Goal: Find specific page/section: Find specific page/section

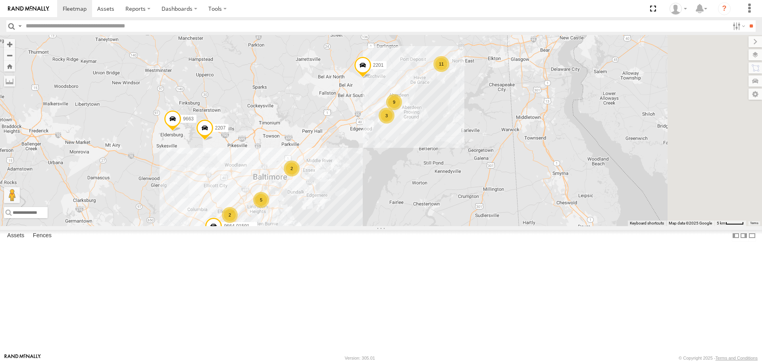
drag, startPoint x: 588, startPoint y: 164, endPoint x: 420, endPoint y: 233, distance: 181.7
click at [418, 225] on div "2208-015910002284753 5817 2219 5835 11841 11846 9662-015910002283813 11853 2209…" at bounding box center [381, 130] width 762 height 191
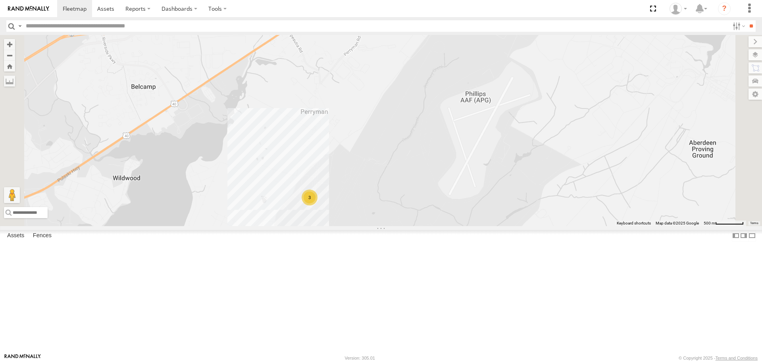
click at [407, 225] on div "2208-015910002284753 5817 2219 5835 11841 11846 9662-015910002283813 11853 2209…" at bounding box center [381, 130] width 762 height 191
click at [470, 225] on div "2208-015910002284753 5817 2219 5835 11841 11846 9662-015910002283813 11853 2209…" at bounding box center [381, 130] width 762 height 191
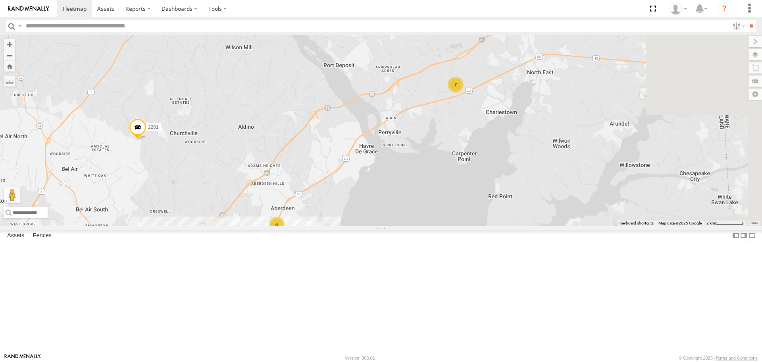
drag, startPoint x: 531, startPoint y: 164, endPoint x: 404, endPoint y: 291, distance: 179.1
click at [404, 225] on div "2208-015910002284753 5817 2219 5835 11841 11846 9662-015910002283813 11853 2209…" at bounding box center [381, 130] width 762 height 191
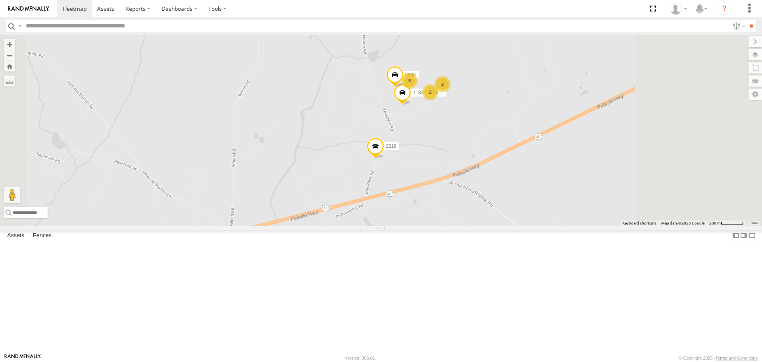
drag, startPoint x: 553, startPoint y: 136, endPoint x: 500, endPoint y: 195, distance: 79.0
click at [500, 195] on div "2208-015910002284753 5817 2219 5835 11841 11846 9662-015910002283813 11853 2209…" at bounding box center [381, 130] width 762 height 191
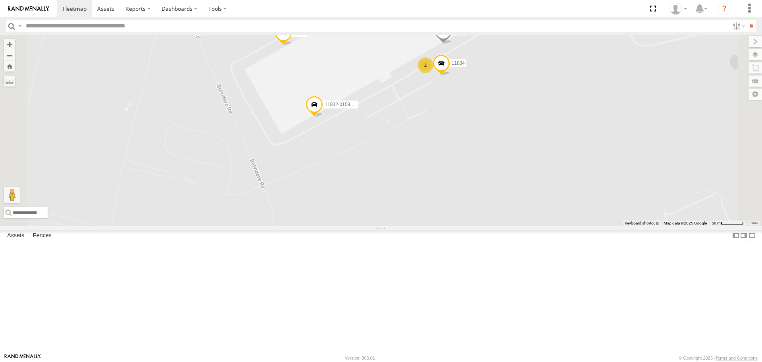
click at [489, 202] on div "2208-015910002284753 5817 2219 5835 11841 11846 9662-015910002283813 11853 2209…" at bounding box center [381, 130] width 762 height 191
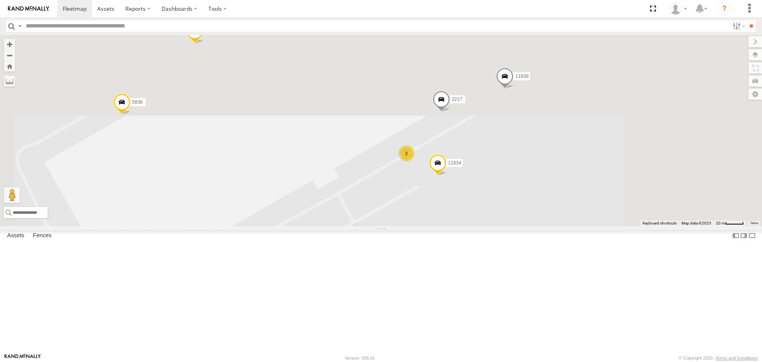
drag, startPoint x: 486, startPoint y: 260, endPoint x: 451, endPoint y: 326, distance: 74.2
click at [451, 225] on div "2208-015910002284753 5817 2219 5835 11841 11846 9662-015910002283813 11853 2209…" at bounding box center [381, 130] width 762 height 191
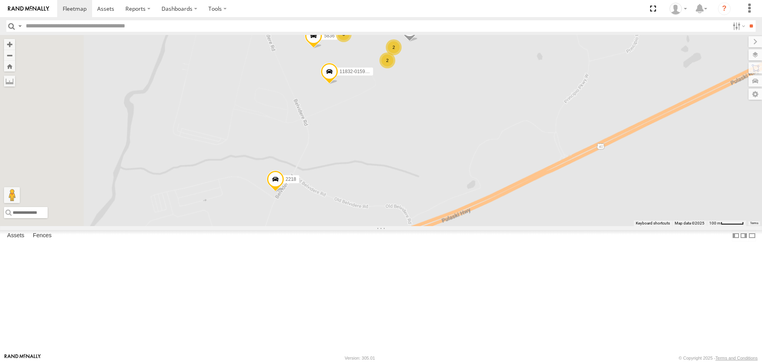
drag, startPoint x: 417, startPoint y: 235, endPoint x: 456, endPoint y: 148, distance: 95.3
click at [456, 148] on div "2208-015910002284753 5817 2219 5835 11841 11846 9662-015910002283813 11853 2209…" at bounding box center [381, 130] width 762 height 191
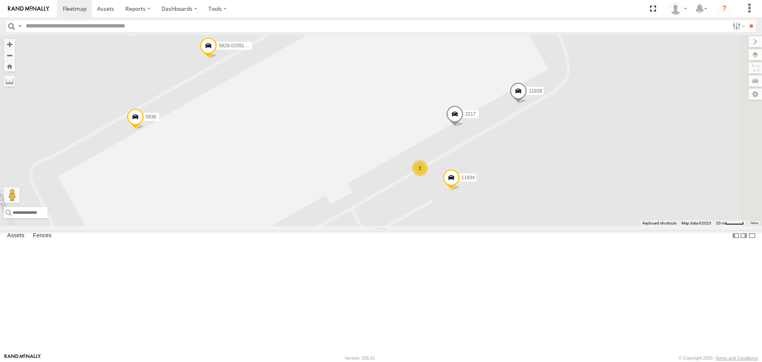
drag, startPoint x: 514, startPoint y: 106, endPoint x: 441, endPoint y: 251, distance: 162.1
click at [441, 225] on div "2208-015910002284753 5817 2219 5835 11841 11846 9662-015910002283813 11853 2209…" at bounding box center [381, 130] width 762 height 191
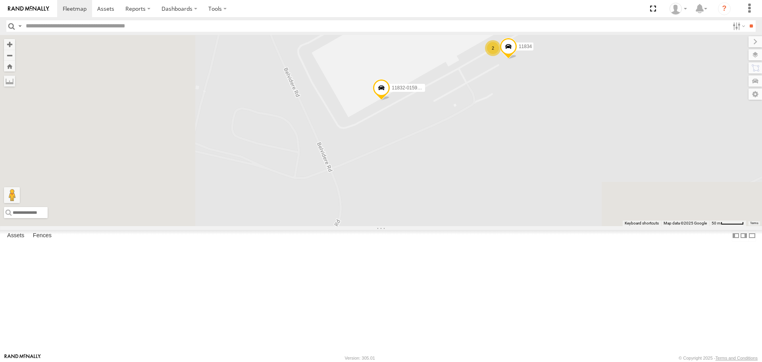
drag, startPoint x: 375, startPoint y: 277, endPoint x: 512, endPoint y: 132, distance: 199.7
click at [514, 131] on div "2208-015910002284753 5817 2219 5835 11841 11846 9662-015910002283813 11853 2209…" at bounding box center [381, 130] width 762 height 191
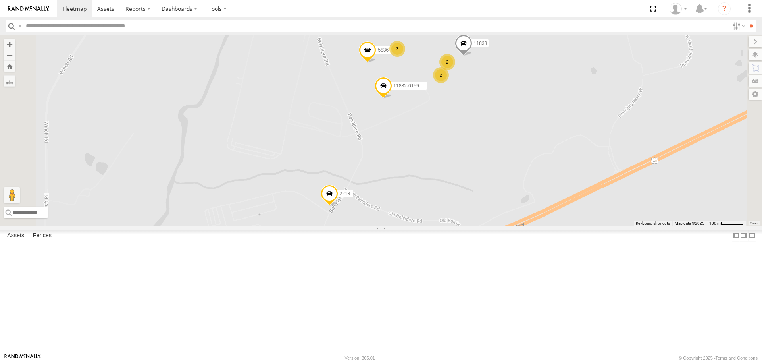
click at [444, 185] on div "2208-015910002284753 5817 2219 5835 11841 11846 9662-015910002283813 11853 2209…" at bounding box center [381, 130] width 762 height 191
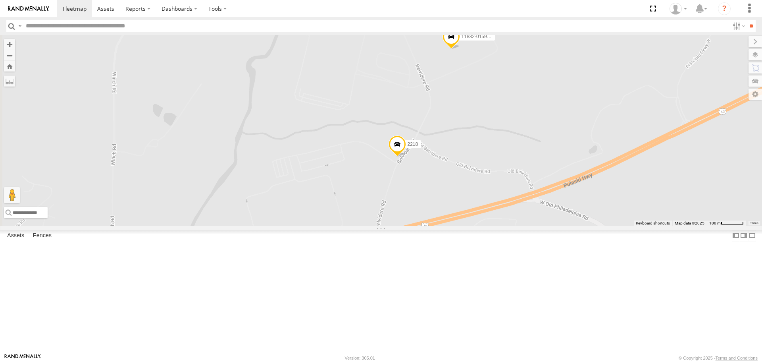
click at [406, 157] on span at bounding box center [397, 145] width 17 height 21
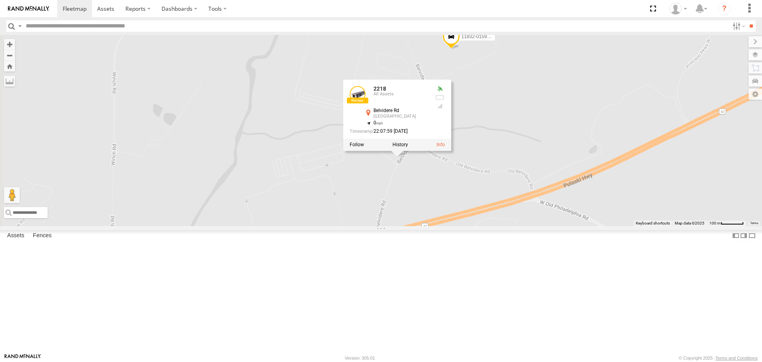
click at [594, 195] on div "2208-015910002284753 5817 2219 5835 11841 11846 9662-015910002283813 11853 2209…" at bounding box center [381, 130] width 762 height 191
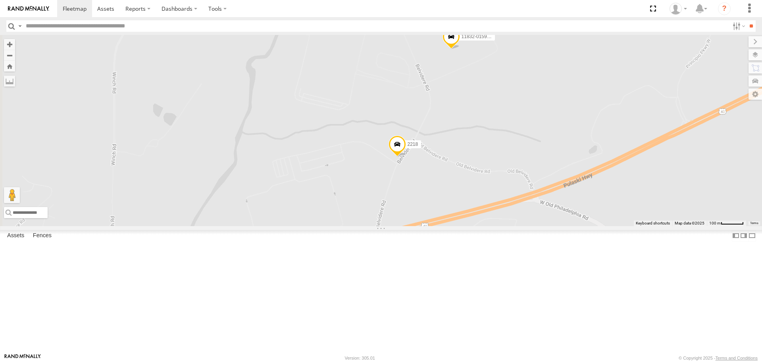
click at [460, 49] on span at bounding box center [451, 38] width 17 height 21
click at [536, 133] on div "2208-015910002284753 5817 2219 5835 11841 11846 9662-015910002283813 11853 2209…" at bounding box center [381, 130] width 762 height 191
click at [444, 13] on span at bounding box center [435, 2] width 17 height 21
drag, startPoint x: 601, startPoint y: 123, endPoint x: 607, endPoint y: 102, distance: 21.4
click at [602, 119] on div "2208-015910002284753 5817 2219 5835 11841 11846 9662-015910002283813 11853 2209…" at bounding box center [381, 130] width 762 height 191
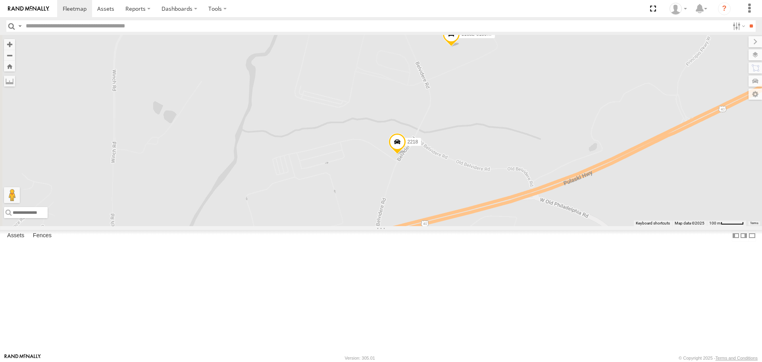
click at [517, 31] on div "2" at bounding box center [509, 23] width 16 height 16
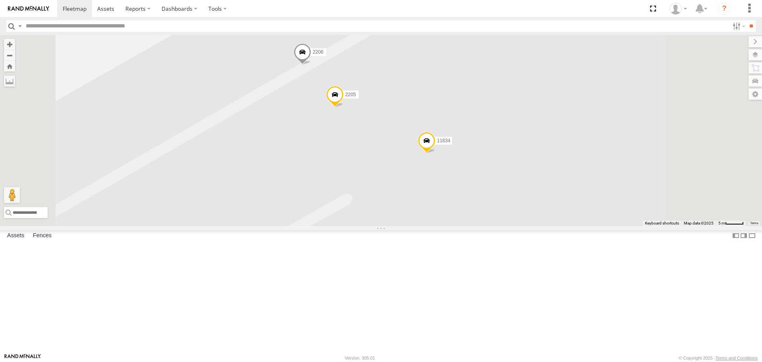
click at [344, 107] on span at bounding box center [334, 96] width 17 height 21
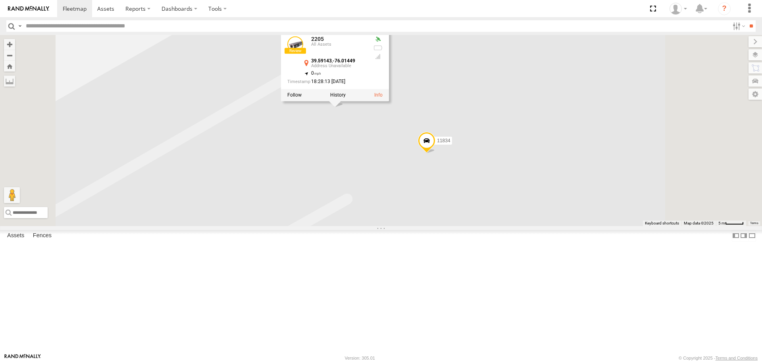
click at [436, 153] on span at bounding box center [426, 142] width 17 height 21
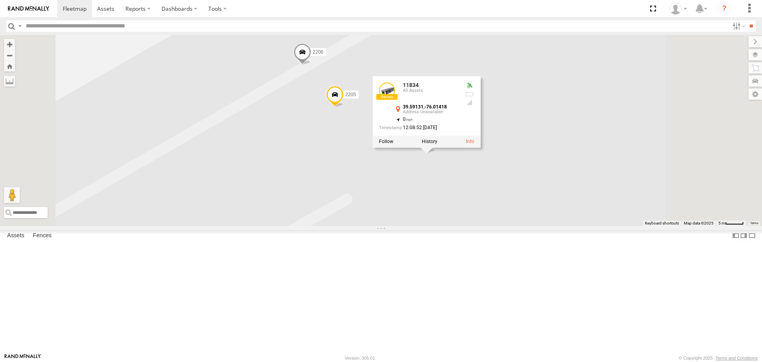
click at [311, 65] on span at bounding box center [302, 54] width 17 height 21
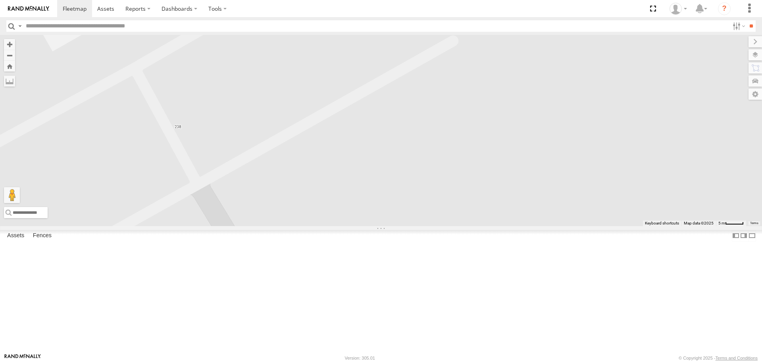
drag, startPoint x: 383, startPoint y: 187, endPoint x: 490, endPoint y: 29, distance: 190.7
click at [490, 29] on body at bounding box center [381, 181] width 762 height 362
drag, startPoint x: 591, startPoint y: 164, endPoint x: 528, endPoint y: 114, distance: 79.7
click at [529, 114] on div "2208-015910002284753 5817 2219 5835 11841 11846 9662-015910002283813 11853 2209…" at bounding box center [381, 130] width 762 height 191
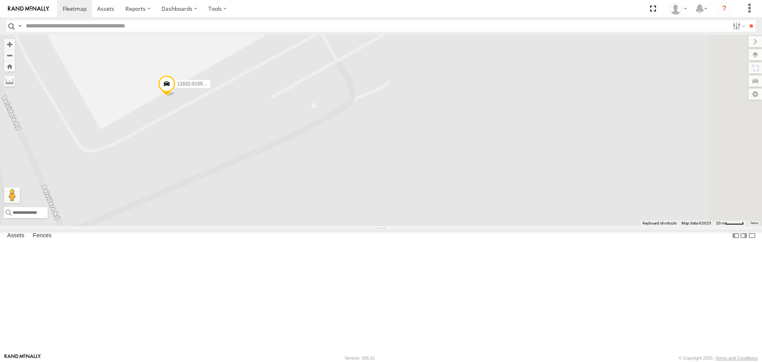
click at [175, 96] on span at bounding box center [166, 85] width 17 height 21
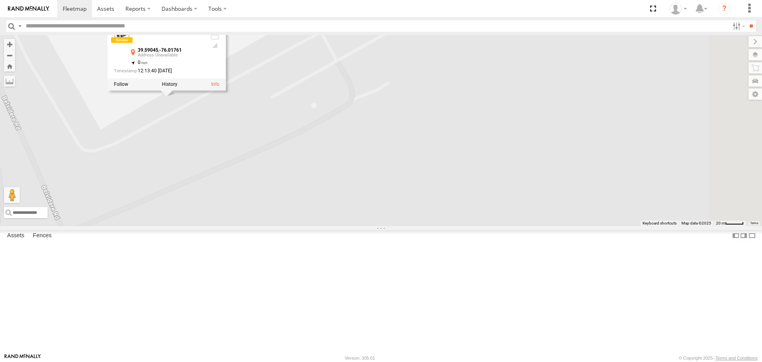
click at [438, 158] on div "2208-015910002284753 5817 2219 5835 11841 11846 9662-015910002283813 11853 2209…" at bounding box center [381, 130] width 762 height 191
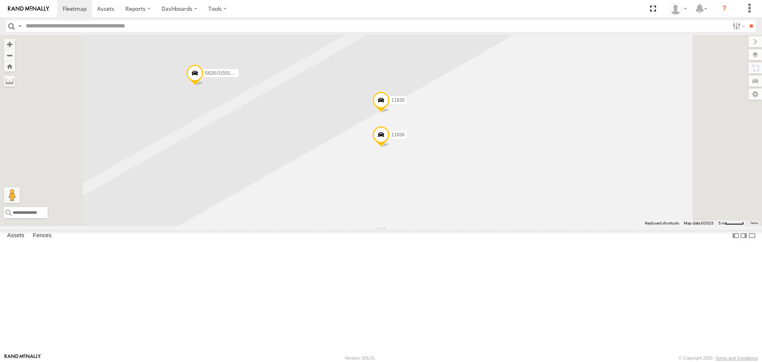
click at [390, 113] on span at bounding box center [380, 102] width 17 height 21
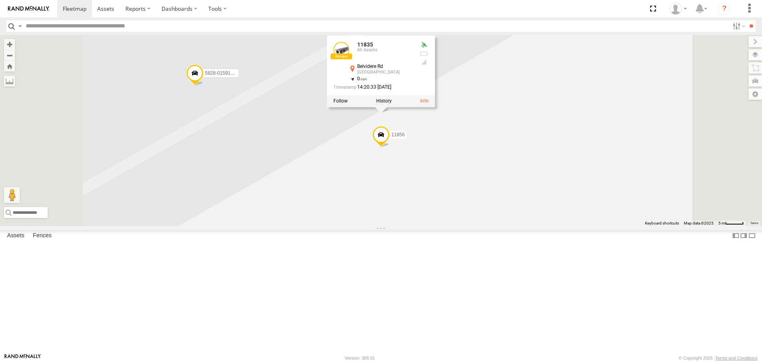
click at [411, 185] on div "2208-015910002284753 5817 2219 5835 11841 11846 9662-015910002283813 11853 2209…" at bounding box center [381, 130] width 762 height 191
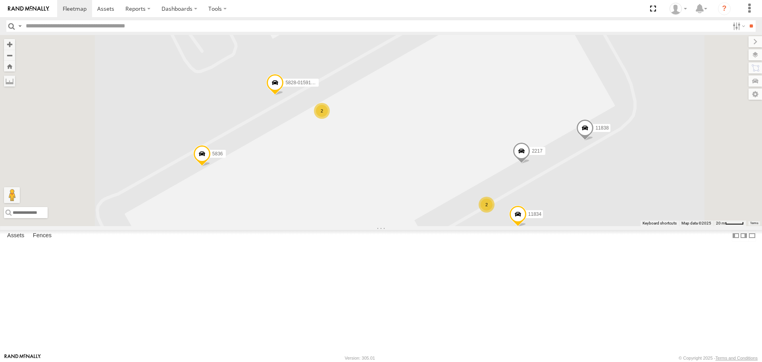
click at [594, 141] on span at bounding box center [584, 129] width 17 height 21
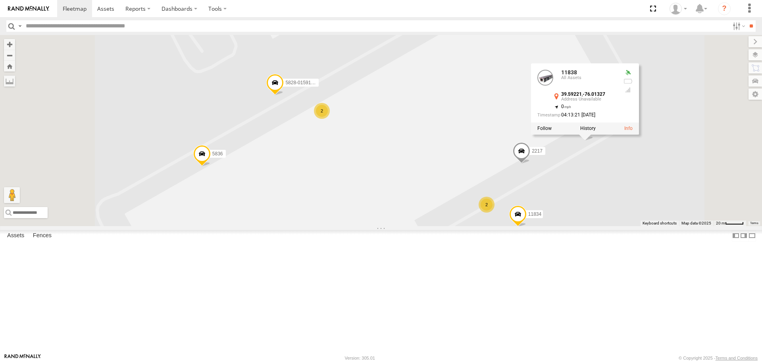
drag, startPoint x: 577, startPoint y: 182, endPoint x: 631, endPoint y: 209, distance: 60.0
click at [578, 182] on div "2208-015910002284753 5817 2219 5835 11841 11846 9662-015910002283813 11853 2209…" at bounding box center [381, 130] width 762 height 191
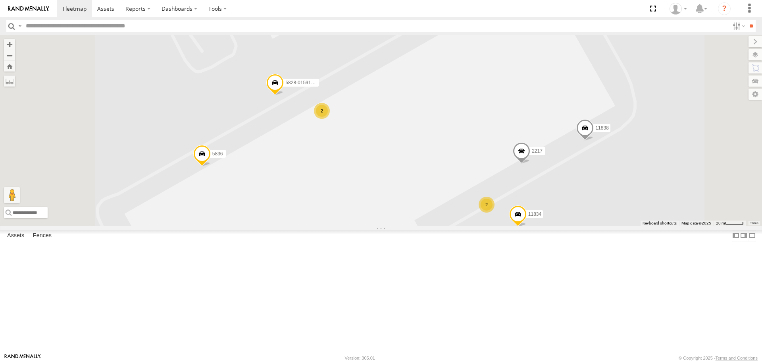
click at [530, 164] on span at bounding box center [521, 152] width 17 height 21
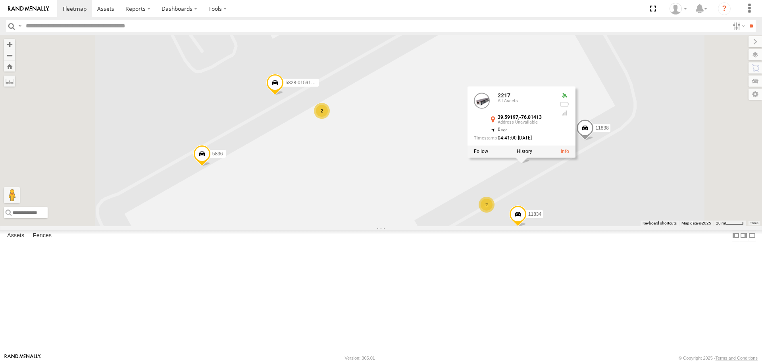
click at [513, 208] on div "2208-015910002284753 5817 2219 5835 11841 11846 9662-015910002283813 11853 2209…" at bounding box center [381, 130] width 762 height 191
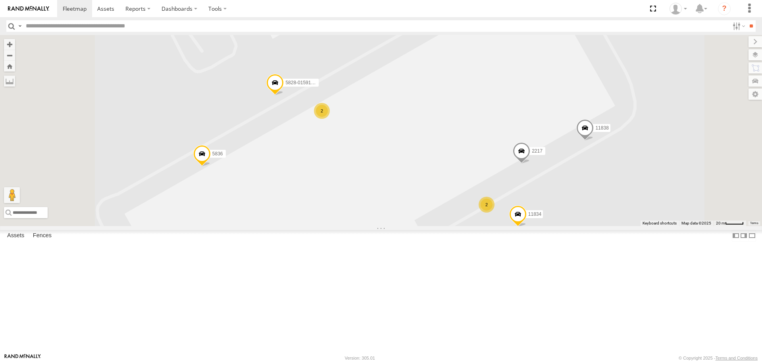
click at [423, 183] on div "2208-015910002284753 5817 2219 5835 11841 11846 9662-015910002283813 11853 2209…" at bounding box center [381, 130] width 762 height 191
click at [330, 119] on div "2" at bounding box center [322, 111] width 16 height 16
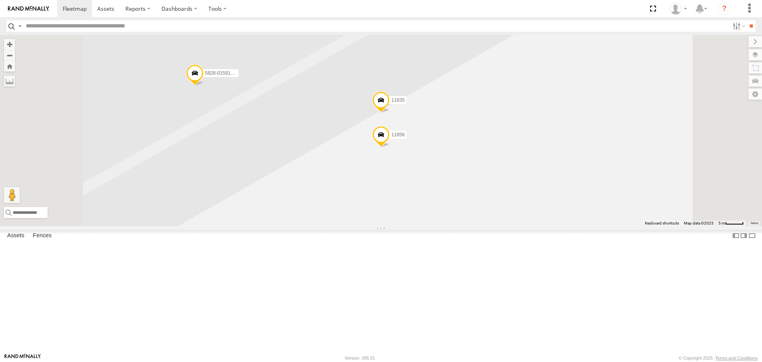
click at [390, 113] on span at bounding box center [380, 102] width 17 height 21
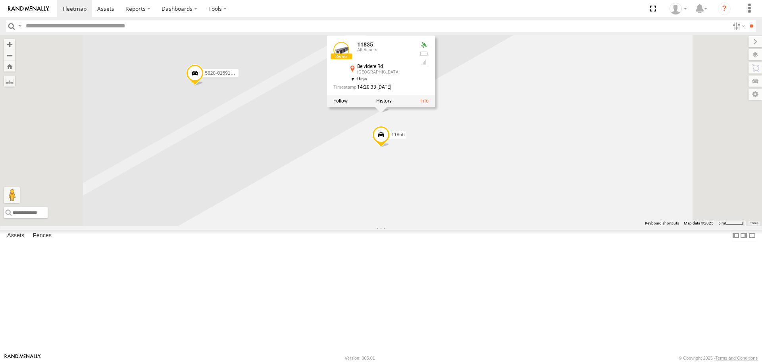
click at [437, 199] on div "2208-015910002284753 5817 2219 5835 11841 11846 9662-015910002283813 11853 2209…" at bounding box center [381, 130] width 762 height 191
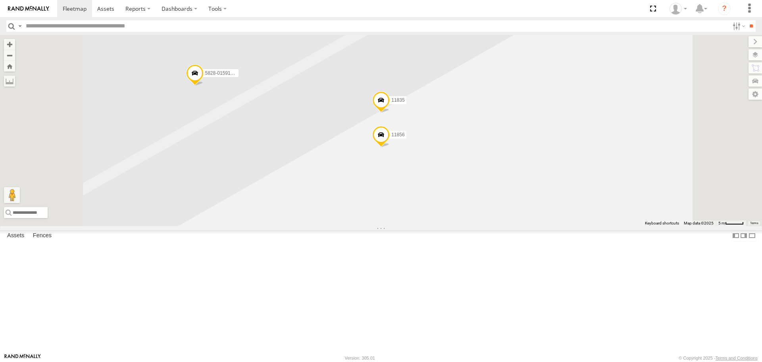
click at [390, 148] on span at bounding box center [380, 136] width 17 height 21
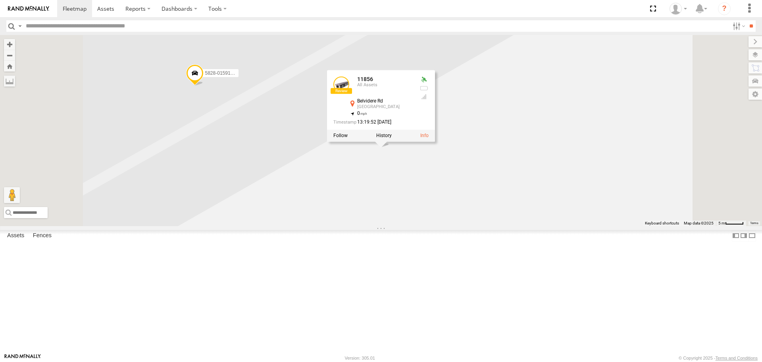
click at [360, 225] on div "2208-015910002284753 5817 2219 5835 11841 11846 9662-015910002283813 11853 2209…" at bounding box center [381, 130] width 762 height 191
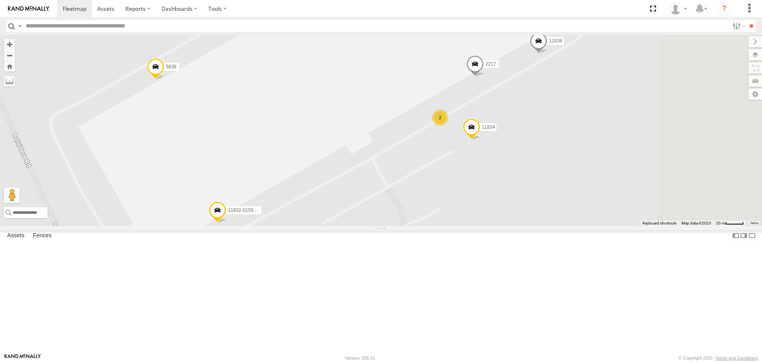
drag, startPoint x: 614, startPoint y: 307, endPoint x: 493, endPoint y: 159, distance: 191.6
click at [493, 159] on div "2208-015910002284753 5817 2219 5835 11841 11846 9662-015910002283813 11853 2209…" at bounding box center [381, 130] width 762 height 191
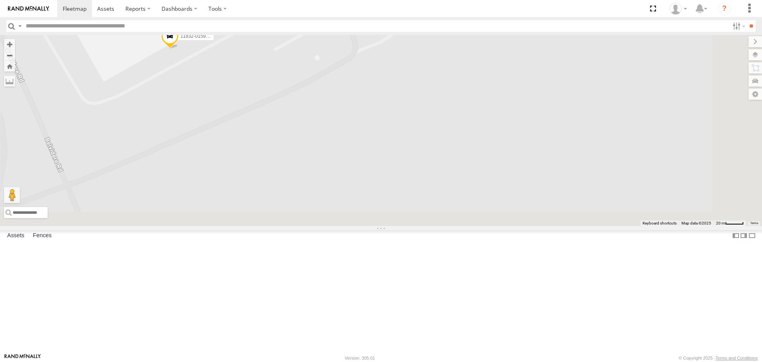
click at [462, 52] on div "2208-015910002284753 5817 2219 5835 11841 11846 9662-015910002283813 11853 2209…" at bounding box center [381, 130] width 762 height 191
drag, startPoint x: 353, startPoint y: 182, endPoint x: 478, endPoint y: 286, distance: 163.2
click at [583, 143] on div "2208-015910002284753 5817 2219 5835 11841 11846 9662-015910002283813 11853 2209…" at bounding box center [381, 130] width 762 height 191
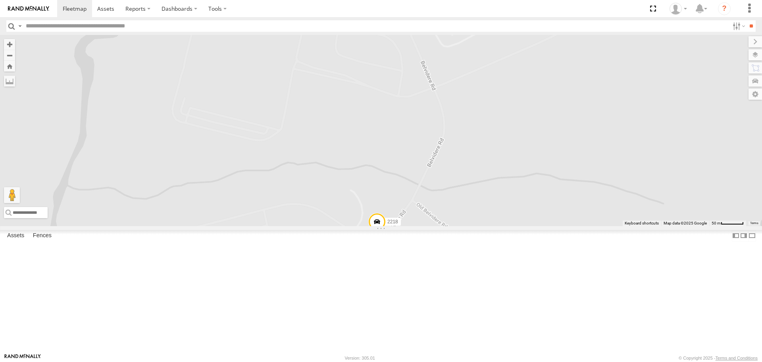
click at [386, 235] on span at bounding box center [376, 223] width 17 height 21
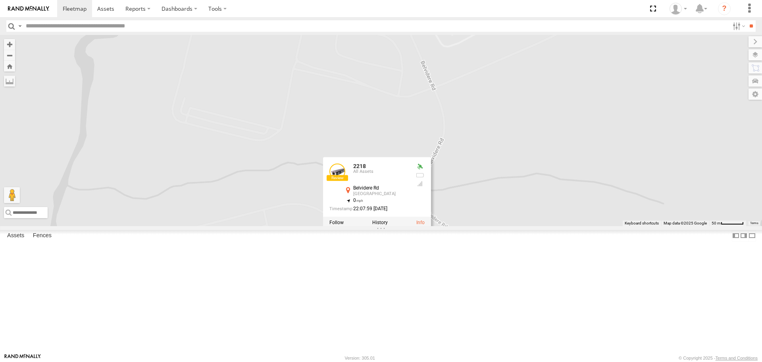
click at [619, 225] on div "2208-015910002284753 5817 2219 5835 11841 11846 9662-015910002283813 11853 2209…" at bounding box center [381, 130] width 762 height 191
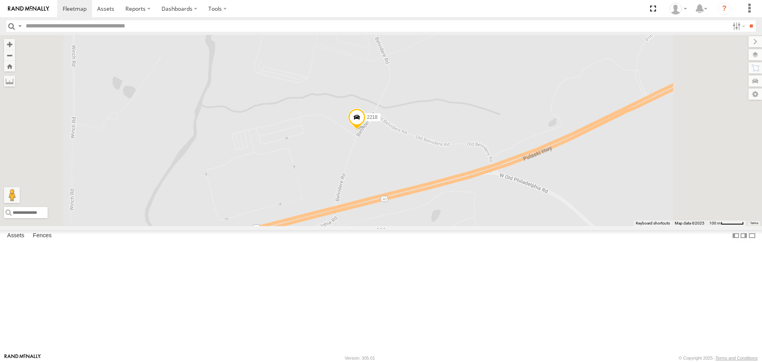
drag, startPoint x: 490, startPoint y: 232, endPoint x: 482, endPoint y: 165, distance: 67.5
click at [461, 165] on div "2208-015910002284753 5817 2219 5835 11841 11846 9662-015910002283813 11853 2209…" at bounding box center [381, 130] width 762 height 191
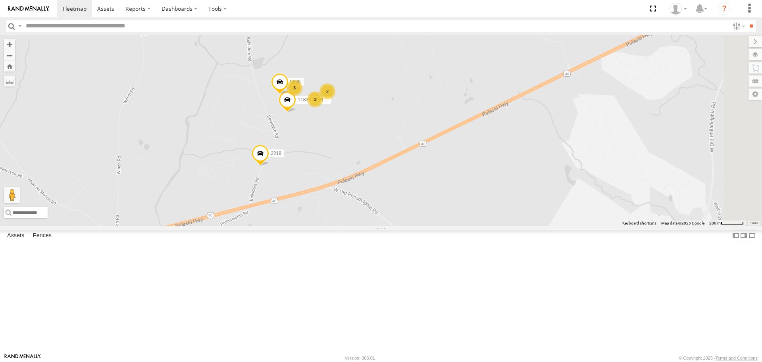
drag, startPoint x: 511, startPoint y: 169, endPoint x: 392, endPoint y: 236, distance: 137.0
click at [392, 225] on div "2208-015910002284753 5817 2219 5835 11841 11846 9662-015910002283813 11853 2209…" at bounding box center [381, 130] width 762 height 191
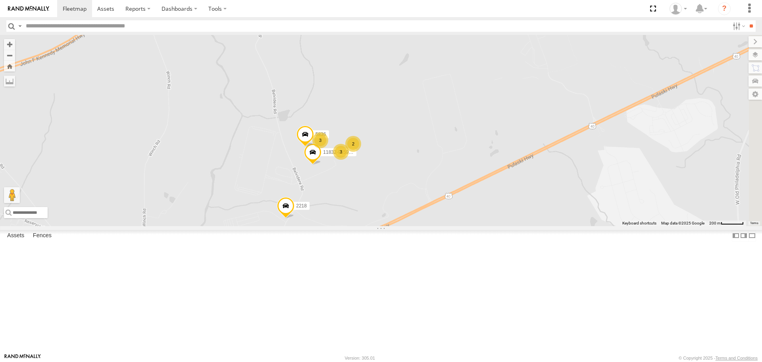
drag, startPoint x: 401, startPoint y: 194, endPoint x: 435, endPoint y: 197, distance: 33.9
click at [434, 220] on div "2208-015910002284753 5817 2219 5835 11841 11846 9662-015910002283813 11853 2209…" at bounding box center [381, 130] width 762 height 191
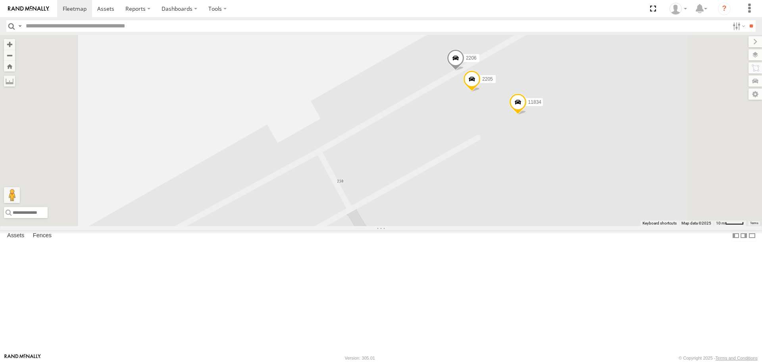
click at [464, 71] on span at bounding box center [455, 59] width 17 height 21
click at [529, 149] on div "2208-015910002284753 5817 2219 5835 11841 11846 9662-015910002283813 11853 2209…" at bounding box center [381, 130] width 762 height 191
click at [481, 92] on span at bounding box center [471, 80] width 17 height 21
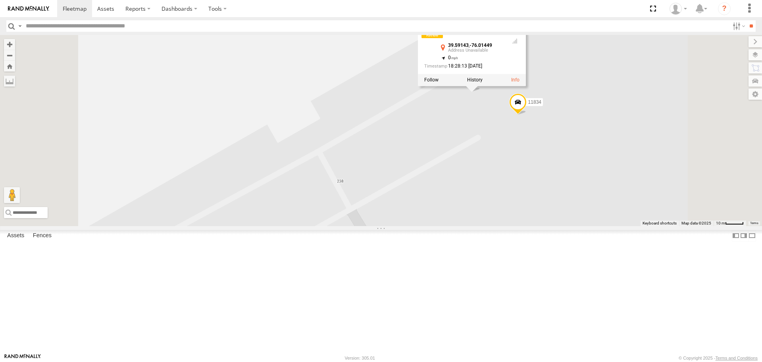
click at [498, 170] on div "2208-015910002284753 5817 2219 5835 11841 11846 9662-015910002283813 11853 2209…" at bounding box center [381, 130] width 762 height 191
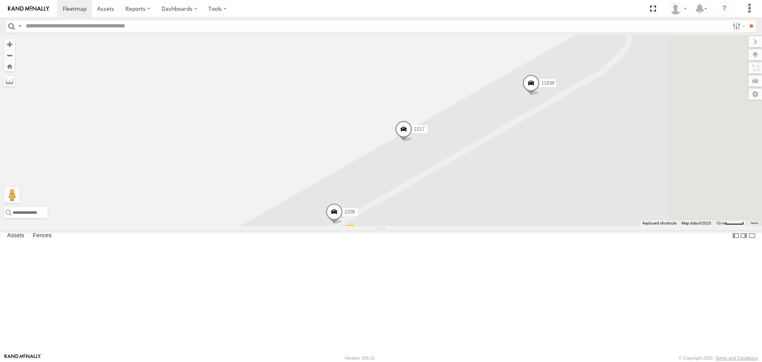
drag, startPoint x: 511, startPoint y: 196, endPoint x: 413, endPoint y: 313, distance: 152.7
click at [413, 225] on div "2208-015910002284753 5817 2219 5835 11841 11846 9662-015910002283813 11853 2209…" at bounding box center [381, 130] width 762 height 191
click at [540, 96] on span at bounding box center [530, 84] width 17 height 21
click at [585, 90] on div at bounding box center [531, 84] width 108 height 12
click at [579, 87] on link at bounding box center [574, 84] width 8 height 6
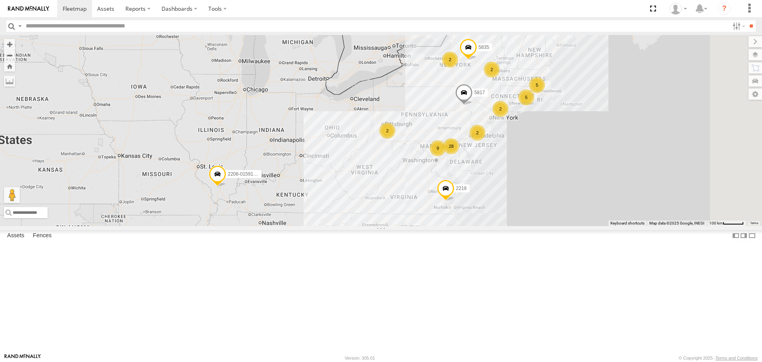
click at [39, 27] on input "text" at bounding box center [376, 26] width 707 height 12
click at [34, 26] on input "text" at bounding box center [376, 26] width 707 height 12
click at [35, 26] on input "text" at bounding box center [376, 26] width 707 height 12
type input "*****"
click at [747, 20] on input "**" at bounding box center [751, 26] width 9 height 12
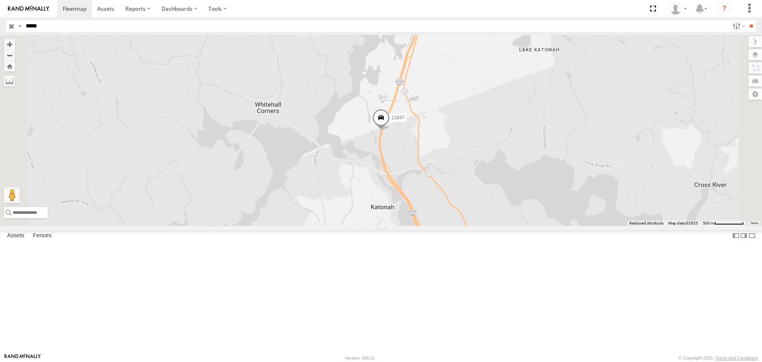
click at [390, 130] on span at bounding box center [380, 119] width 17 height 21
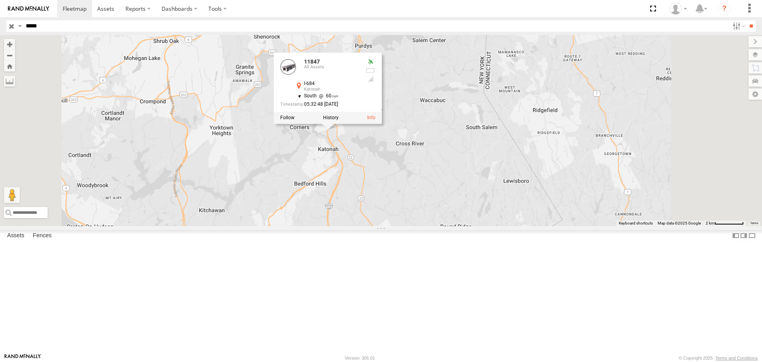
click at [459, 199] on div "11847 11847 All Assets I-684 Katonah 41.27117 , -73.68572 South 60 05:32:48 08/…" at bounding box center [381, 130] width 762 height 191
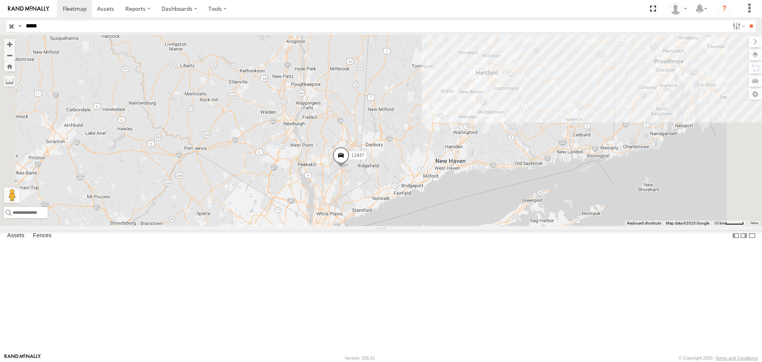
click at [350, 168] on span at bounding box center [340, 157] width 17 height 21
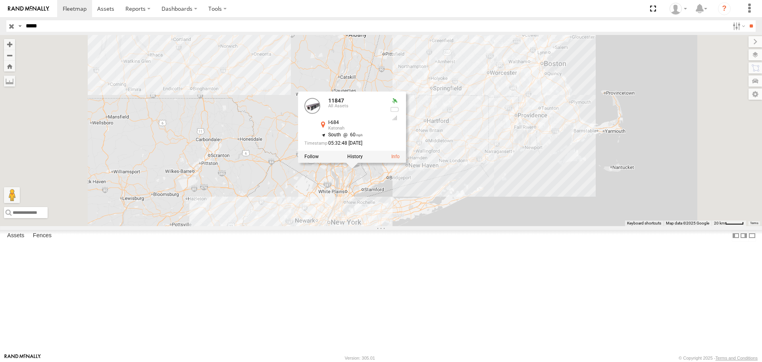
click at [352, 187] on div "11847 11847 All Assets I-684 Katonah 41.27117 , -73.68572 South 60 05:32:48 08/…" at bounding box center [381, 130] width 762 height 191
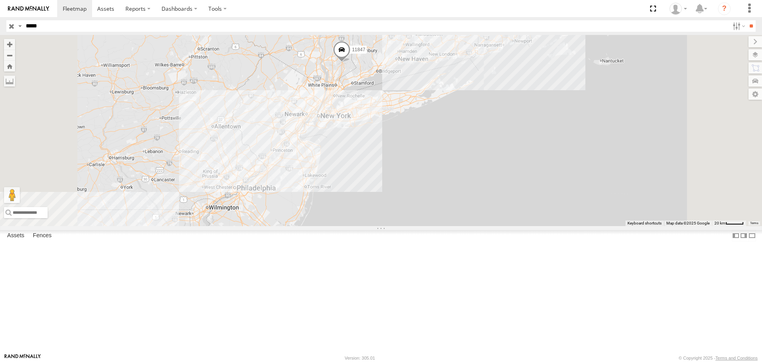
drag, startPoint x: 430, startPoint y: 251, endPoint x: 459, endPoint y: 187, distance: 70.0
click at [459, 187] on div "11847" at bounding box center [381, 130] width 762 height 191
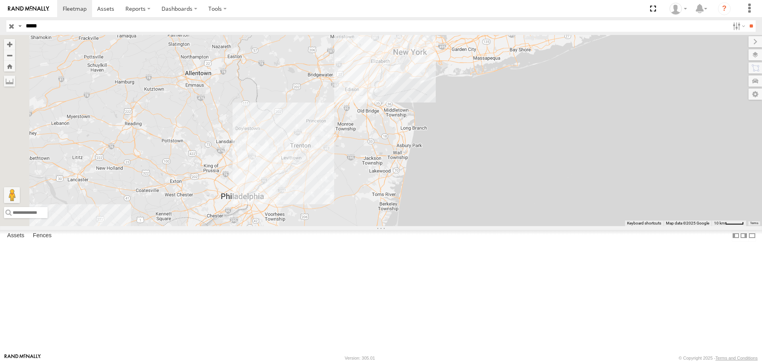
drag, startPoint x: 378, startPoint y: 284, endPoint x: 505, endPoint y: 160, distance: 177.7
click at [505, 160] on div "11847" at bounding box center [381, 130] width 762 height 191
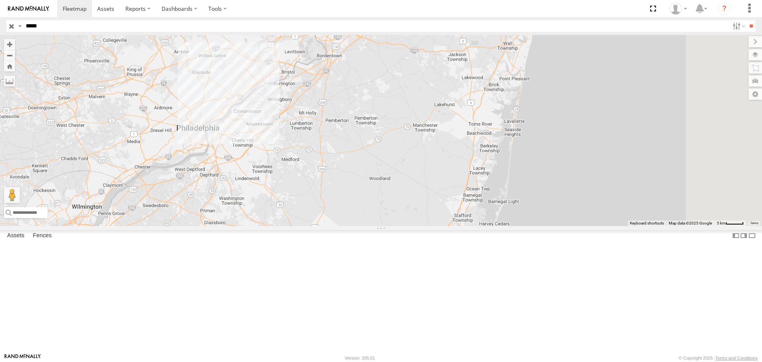
drag, startPoint x: 423, startPoint y: 191, endPoint x: 379, endPoint y: 246, distance: 70.6
click at [379, 225] on div "11847" at bounding box center [381, 130] width 762 height 191
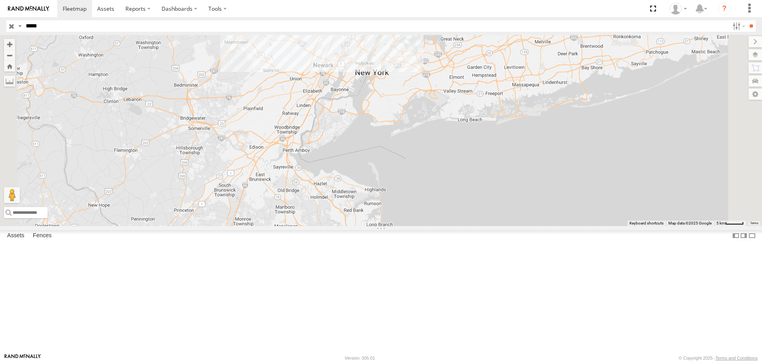
drag, startPoint x: 423, startPoint y: 179, endPoint x: 408, endPoint y: 254, distance: 77.3
click at [408, 225] on div "11847" at bounding box center [381, 130] width 762 height 191
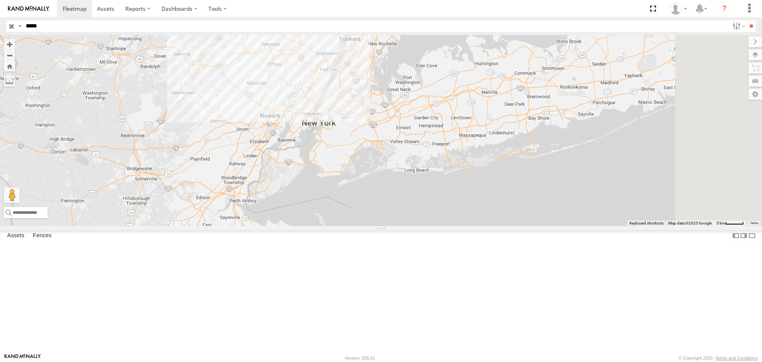
drag, startPoint x: 512, startPoint y: 156, endPoint x: 456, endPoint y: 208, distance: 76.7
click at [456, 208] on div "11847" at bounding box center [381, 130] width 762 height 191
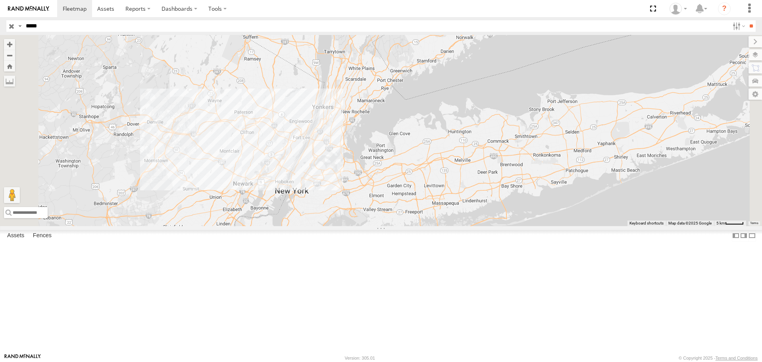
drag, startPoint x: 392, startPoint y: 103, endPoint x: 362, endPoint y: 193, distance: 95.5
click at [362, 193] on div "11847" at bounding box center [381, 130] width 762 height 191
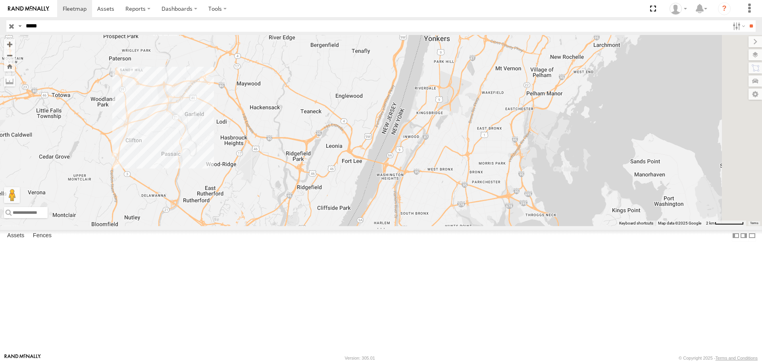
drag, startPoint x: 541, startPoint y: 247, endPoint x: 424, endPoint y: 227, distance: 118.7
click at [424, 225] on div "11847" at bounding box center [381, 130] width 762 height 191
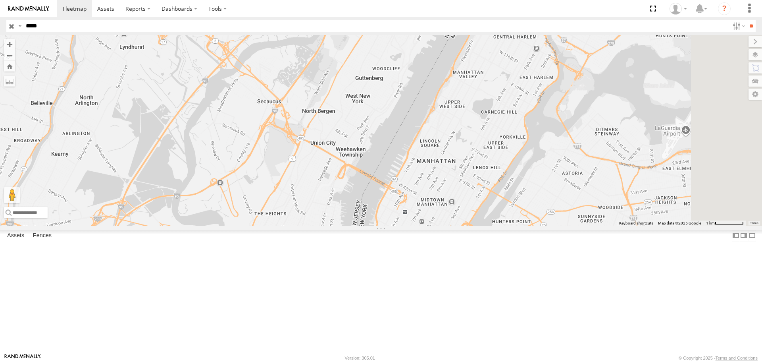
drag, startPoint x: 489, startPoint y: 229, endPoint x: 464, endPoint y: 201, distance: 37.4
click at [464, 201] on div "11847" at bounding box center [381, 130] width 762 height 191
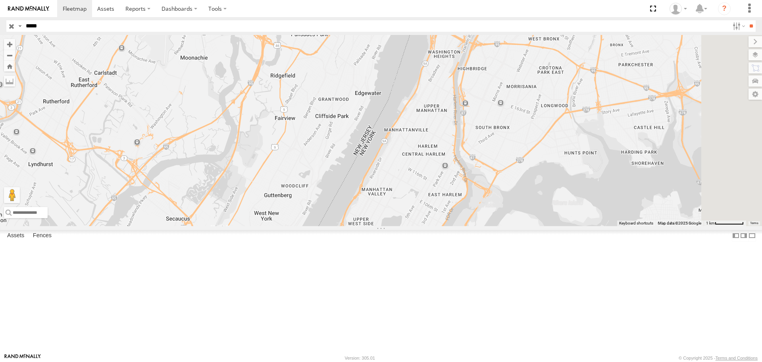
drag, startPoint x: 531, startPoint y: 80, endPoint x: 459, endPoint y: 179, distance: 122.4
click at [459, 179] on div "11847" at bounding box center [381, 130] width 762 height 191
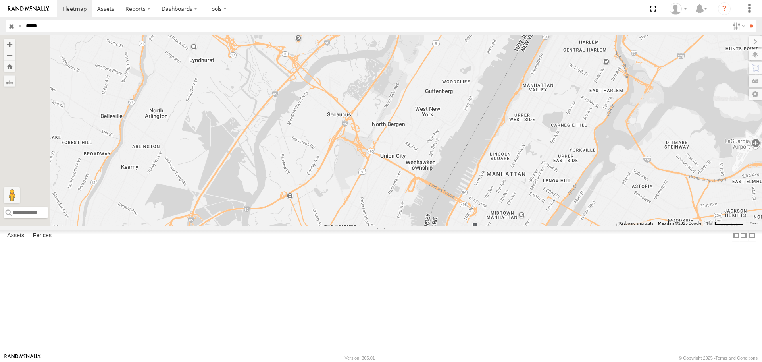
drag, startPoint x: 367, startPoint y: 192, endPoint x: 520, endPoint y: 96, distance: 180.0
click at [520, 96] on div "11847" at bounding box center [381, 130] width 762 height 191
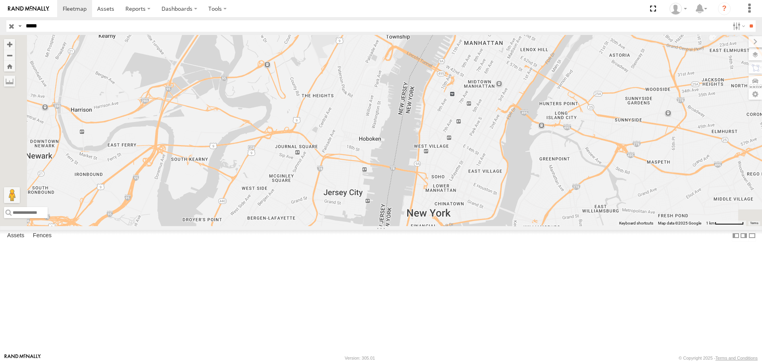
drag, startPoint x: 480, startPoint y: 262, endPoint x: 457, endPoint y: 129, distance: 134.9
click at [457, 129] on div "11847" at bounding box center [381, 130] width 762 height 191
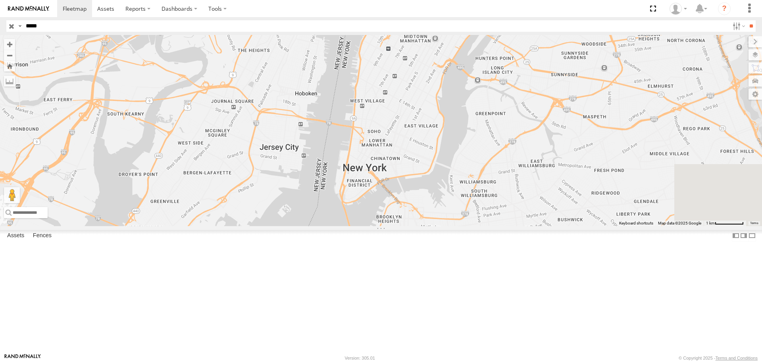
drag, startPoint x: 441, startPoint y: 228, endPoint x: 377, endPoint y: 181, distance: 79.7
click at [377, 181] on div "11847" at bounding box center [381, 130] width 762 height 191
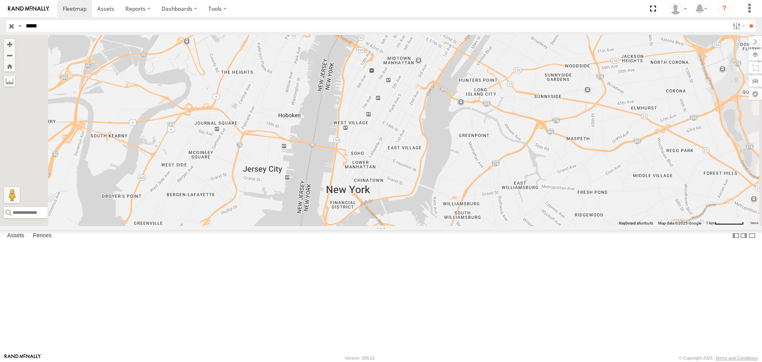
drag, startPoint x: 465, startPoint y: 166, endPoint x: 431, endPoint y: 181, distance: 37.7
click at [431, 181] on div "11847" at bounding box center [381, 130] width 762 height 191
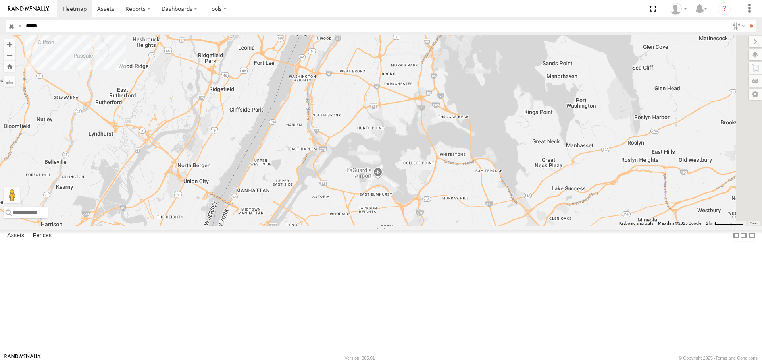
drag, startPoint x: 588, startPoint y: 206, endPoint x: 389, endPoint y: 316, distance: 226.7
click at [389, 225] on div "11847" at bounding box center [381, 130] width 762 height 191
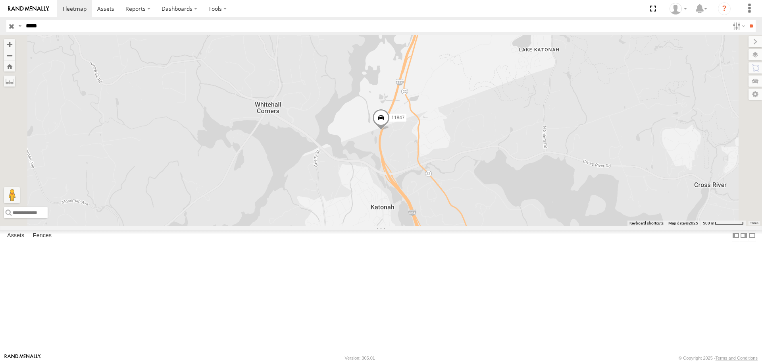
drag, startPoint x: 36, startPoint y: 7, endPoint x: 34, endPoint y: 204, distance: 197.3
click at [0, 0] on div "11847 All Assets I-684 Katonah 41.27117 -73.68572" at bounding box center [0, 0] width 0 height 0
click at [225, 12] on label at bounding box center [217, 8] width 29 height 17
click at [227, 24] on span at bounding box center [231, 24] width 45 height 8
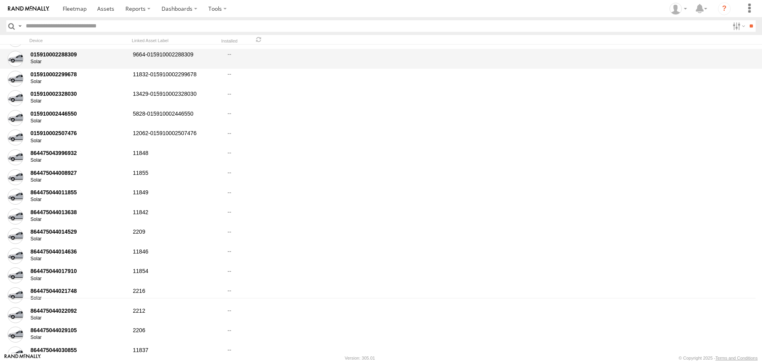
scroll to position [93, 0]
